Goal: Transaction & Acquisition: Purchase product/service

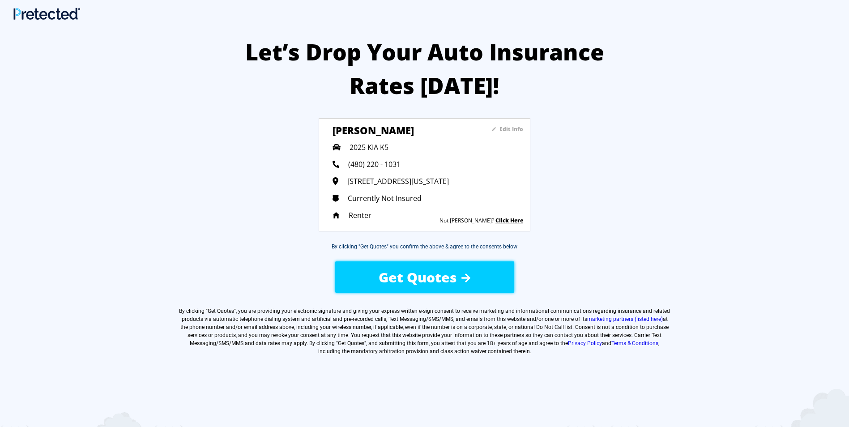
click at [410, 200] on span "Currently Not Insured" at bounding box center [385, 198] width 74 height 10
click at [423, 195] on div "Currently Not Insured" at bounding box center [428, 198] width 191 height 10
click at [423, 198] on div "Currently Not Insured" at bounding box center [428, 198] width 191 height 10
click at [392, 198] on span "Currently Not Insured" at bounding box center [385, 198] width 74 height 10
click at [390, 282] on span "Get Quotes" at bounding box center [418, 277] width 78 height 18
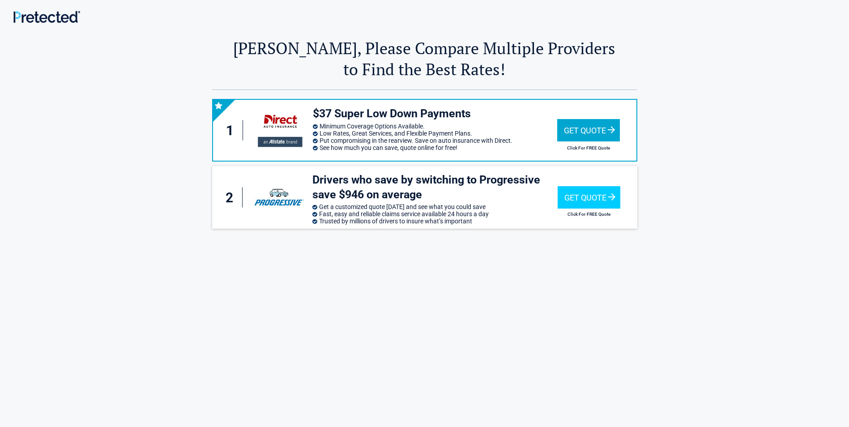
click at [590, 125] on div "Get Quote" at bounding box center [588, 130] width 63 height 22
